Goal: Task Accomplishment & Management: Complete application form

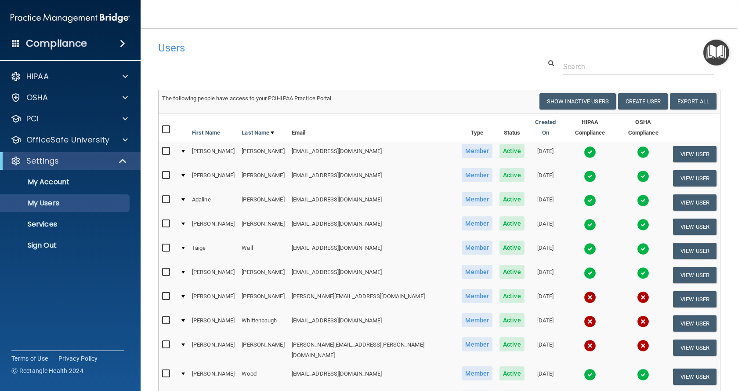
select select "20"
click at [638, 102] on button "Create User" at bounding box center [643, 101] width 50 height 16
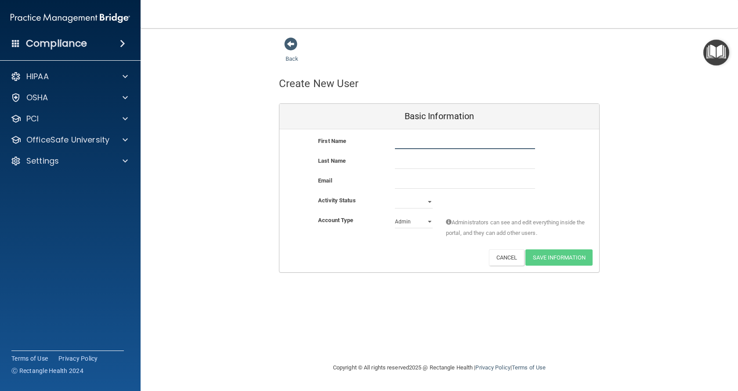
click at [412, 141] on input "text" at bounding box center [465, 142] width 140 height 13
type input "t"
type input "[PERSON_NAME]"
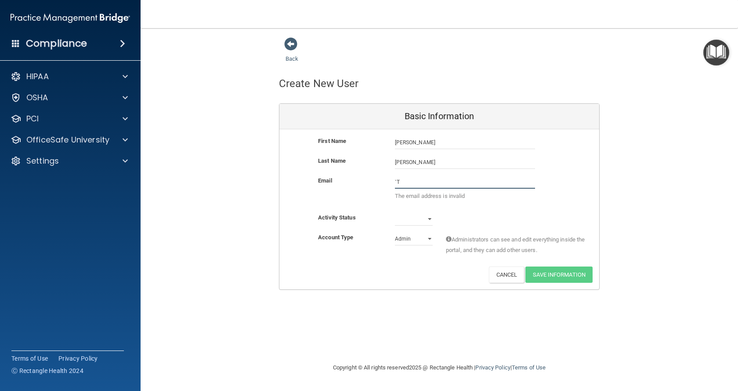
type input "`"
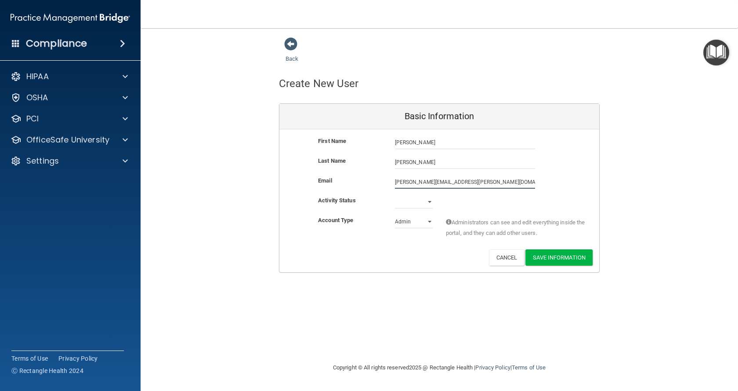
type input "[PERSON_NAME][EMAIL_ADDRESS][PERSON_NAME][DOMAIN_NAME]"
click at [425, 204] on select "Active Inactive" at bounding box center [414, 201] width 38 height 13
select select "active"
click at [395, 195] on select "Active Inactive" at bounding box center [414, 201] width 38 height 13
click at [414, 224] on select "Admin Member" at bounding box center [414, 221] width 38 height 13
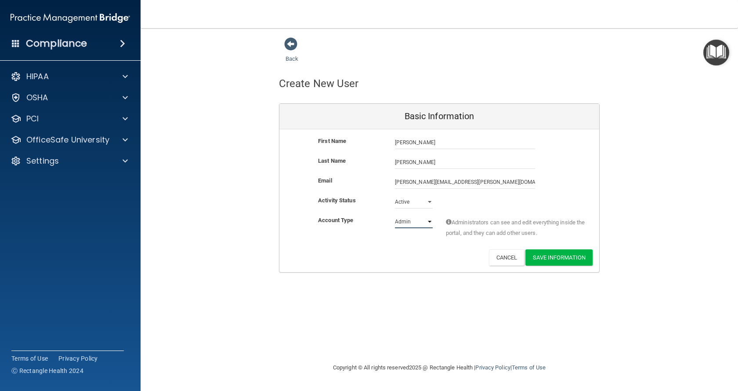
select select "practice_member"
click at [395, 215] on select "Admin Member" at bounding box center [414, 221] width 38 height 13
click at [577, 256] on button "Save Information" at bounding box center [559, 257] width 67 height 16
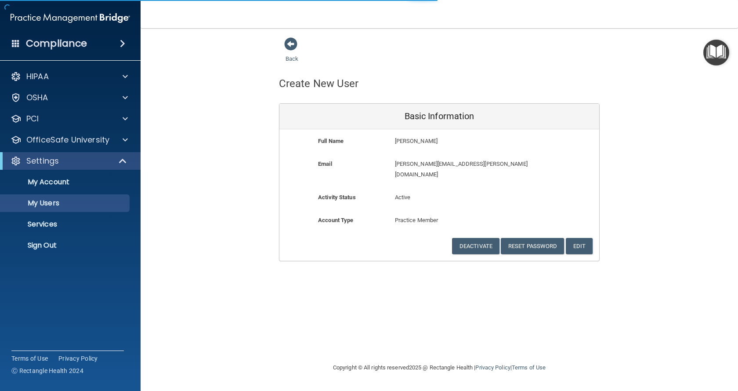
select select "20"
